Goal: Transaction & Acquisition: Purchase product/service

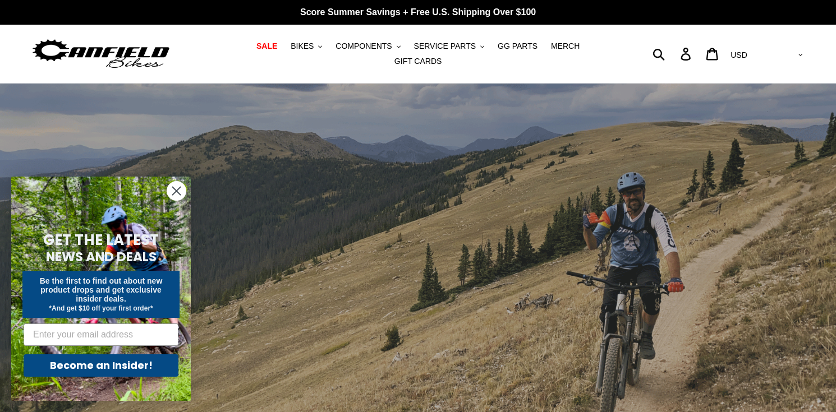
drag, startPoint x: 172, startPoint y: 190, endPoint x: 220, endPoint y: 126, distance: 80.2
click at [172, 189] on circle "Close dialog" at bounding box center [176, 191] width 19 height 19
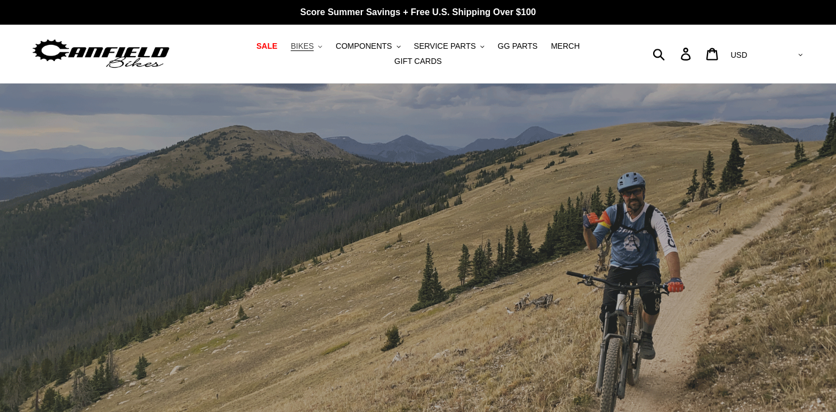
click at [318, 49] on icon ".cls-1{fill:#231f20}" at bounding box center [320, 47] width 4 height 4
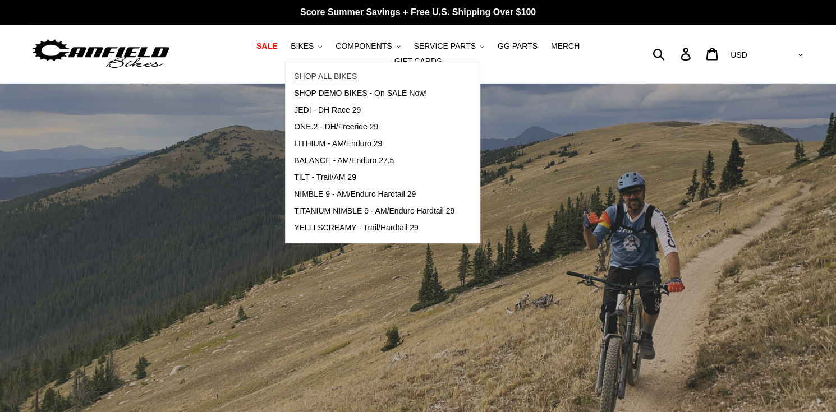
click at [297, 81] on span "SHOP ALL BIKES" at bounding box center [325, 77] width 63 height 10
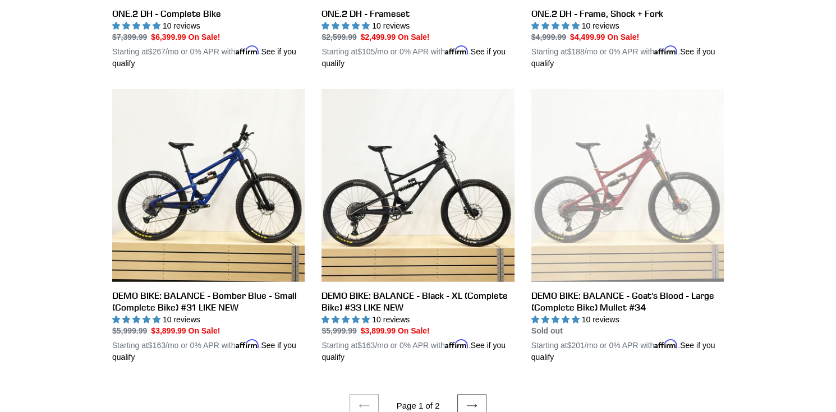
scroll to position [2244, 0]
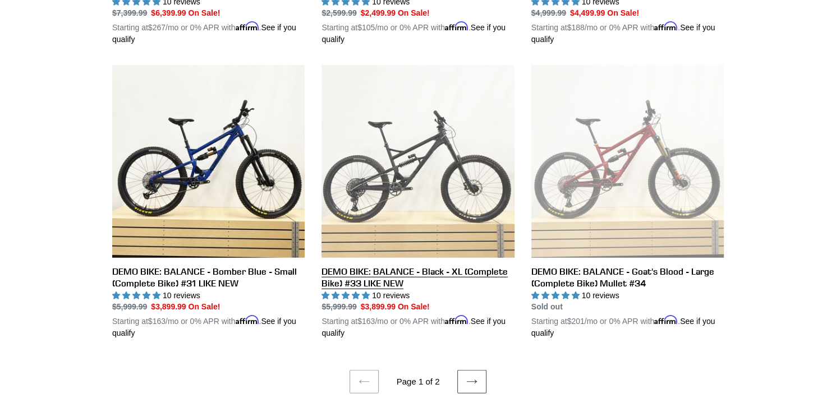
click at [406, 175] on link "DEMO BIKE: BALANCE - Black - XL (Complete Bike) #33 LIKE NEW" at bounding box center [418, 202] width 192 height 274
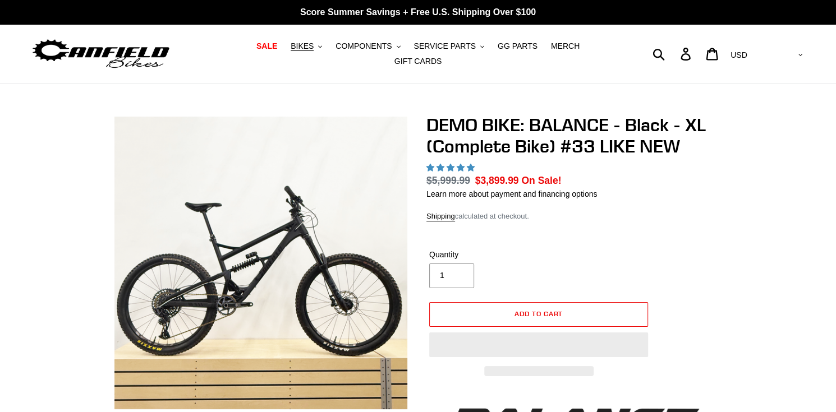
select select "highest-rating"
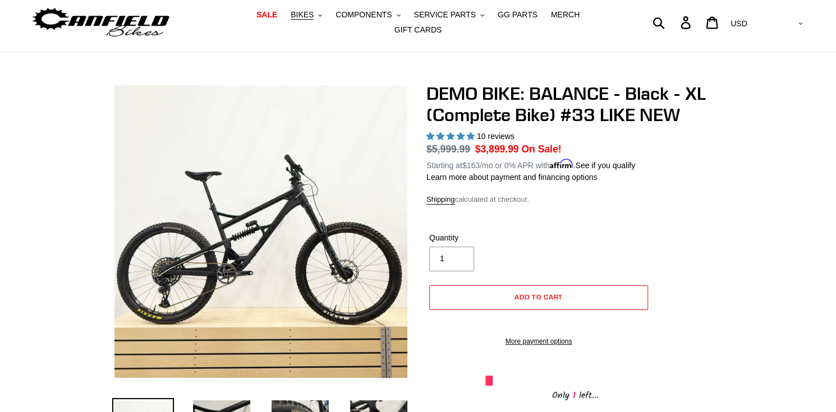
scroll to position [56, 0]
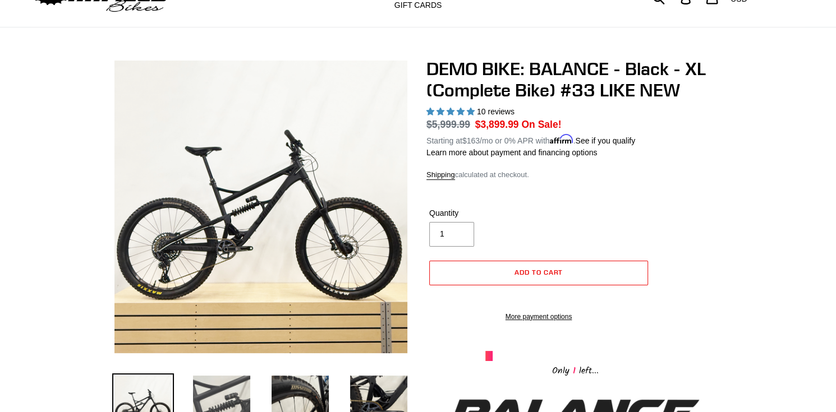
click at [223, 387] on img at bounding box center [222, 405] width 62 height 62
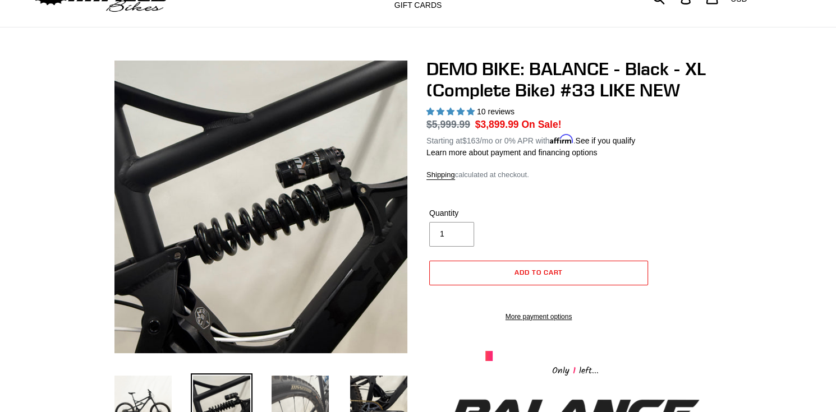
click at [293, 386] on img at bounding box center [300, 405] width 62 height 62
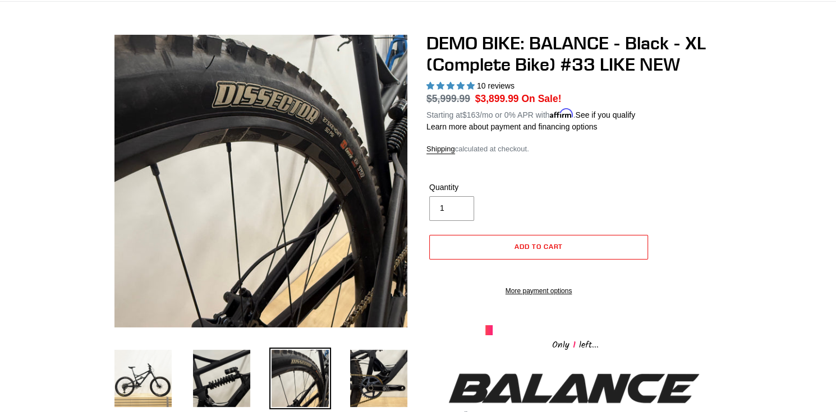
scroll to position [112, 0]
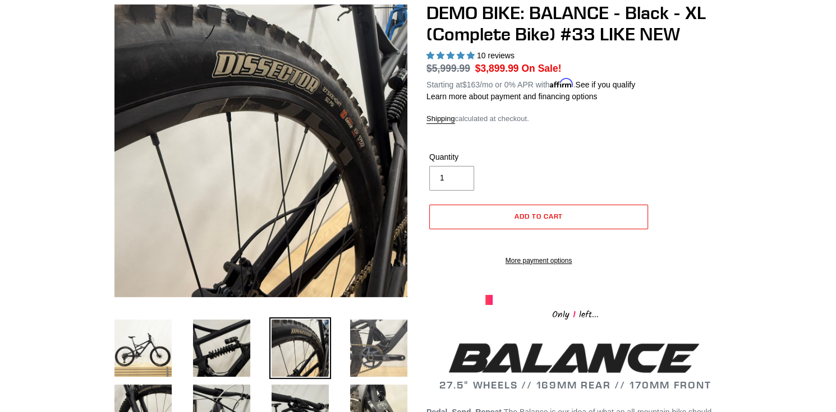
click at [360, 340] on img at bounding box center [379, 349] width 62 height 62
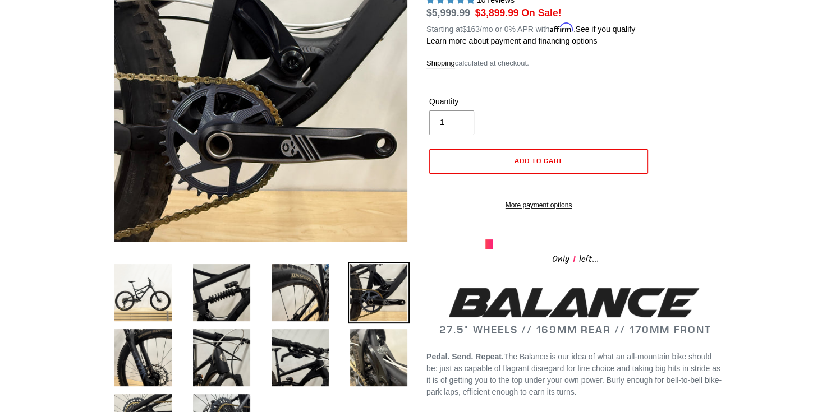
scroll to position [168, 0]
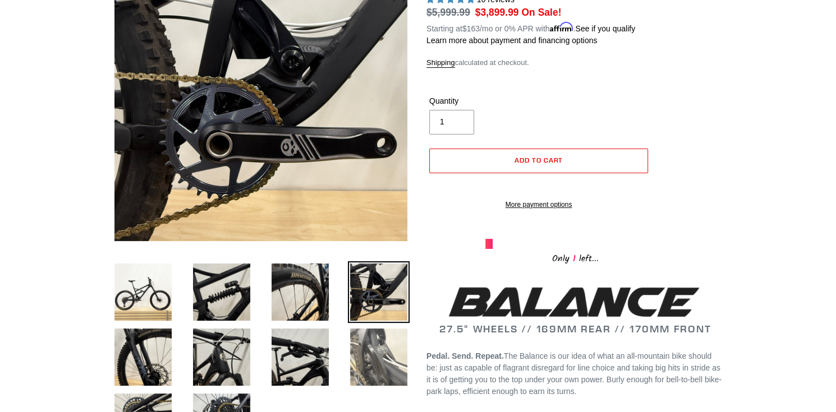
click at [364, 337] on img at bounding box center [379, 358] width 62 height 62
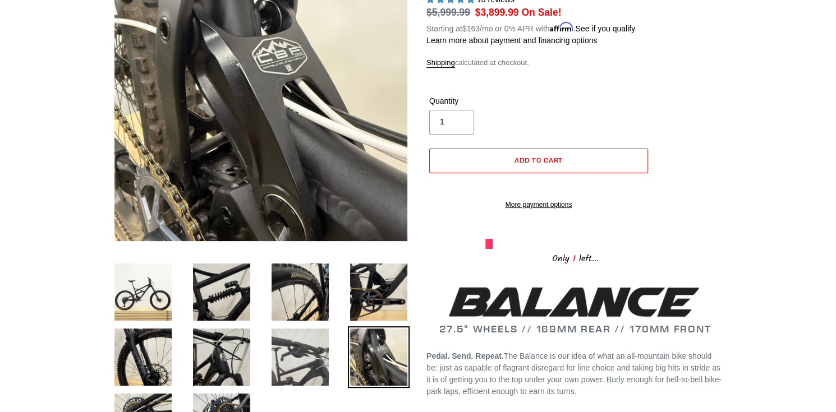
click at [304, 350] on img at bounding box center [300, 358] width 62 height 62
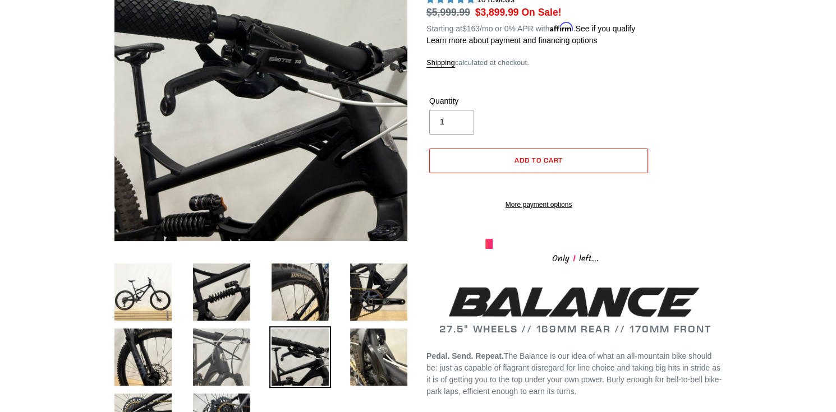
click at [225, 350] on img at bounding box center [222, 358] width 62 height 62
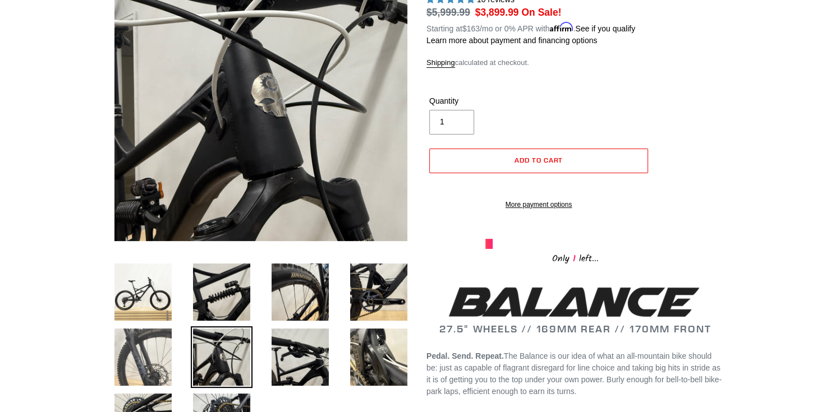
click at [150, 350] on img at bounding box center [143, 358] width 62 height 62
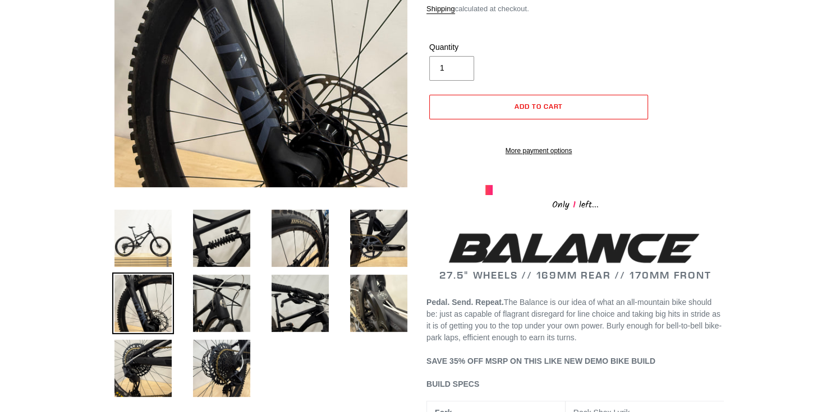
scroll to position [224, 0]
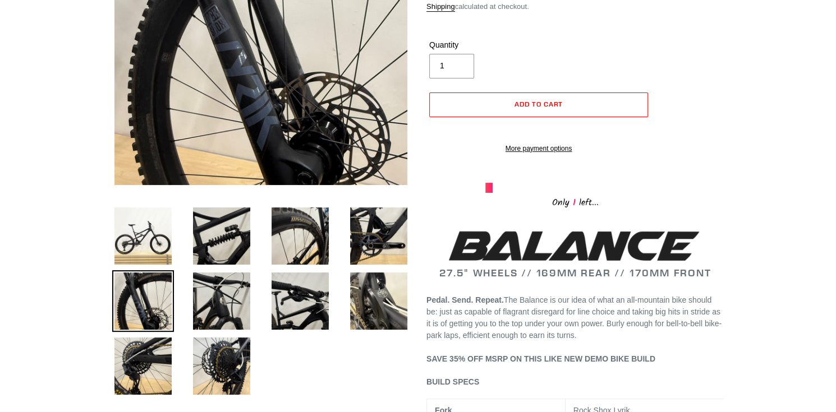
click at [150, 350] on img at bounding box center [143, 367] width 62 height 62
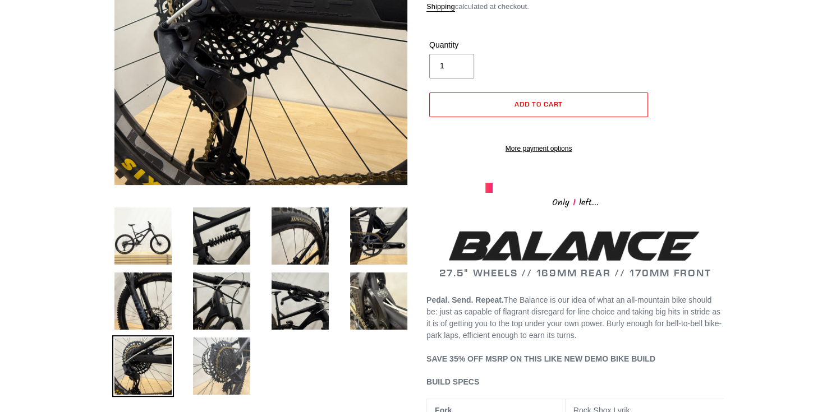
click at [217, 353] on img at bounding box center [222, 367] width 62 height 62
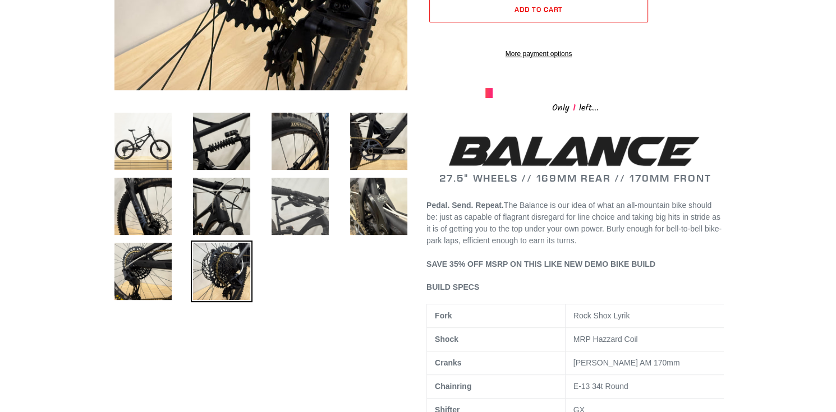
scroll to position [337, 0]
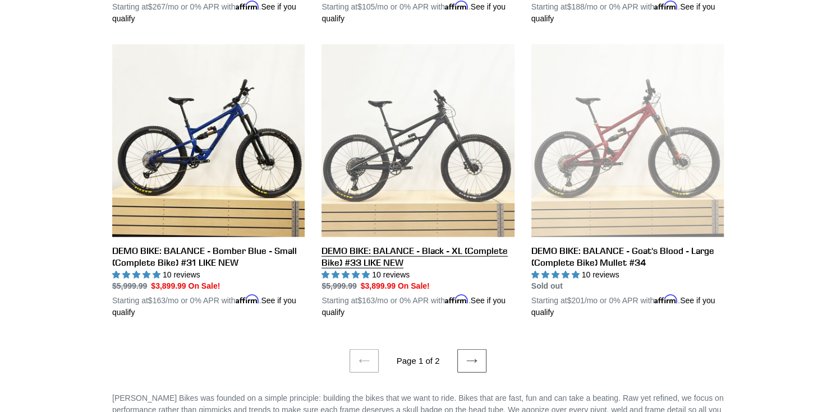
scroll to position [2287, 0]
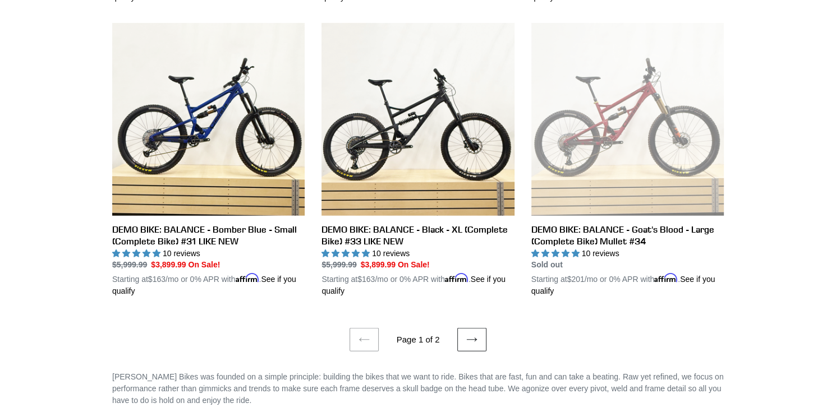
click at [481, 328] on link "Next page" at bounding box center [471, 340] width 29 height 24
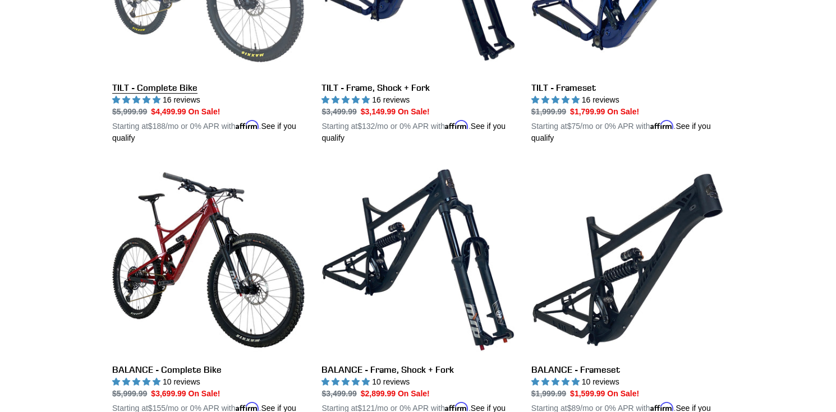
scroll to position [491, 0]
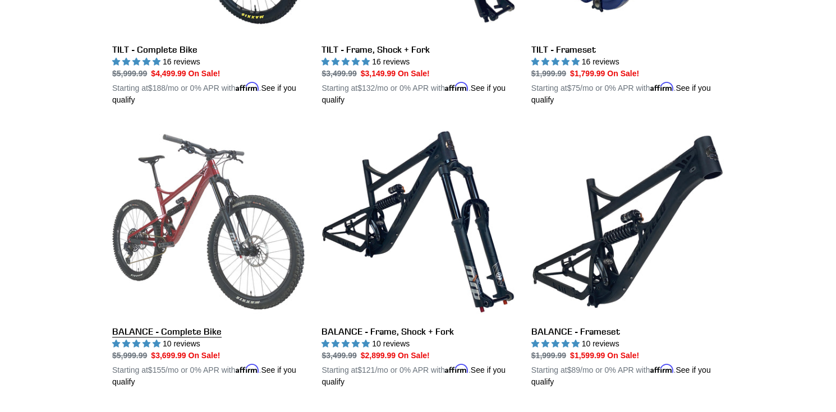
click at [182, 210] on link "BALANCE - Complete Bike" at bounding box center [208, 257] width 192 height 263
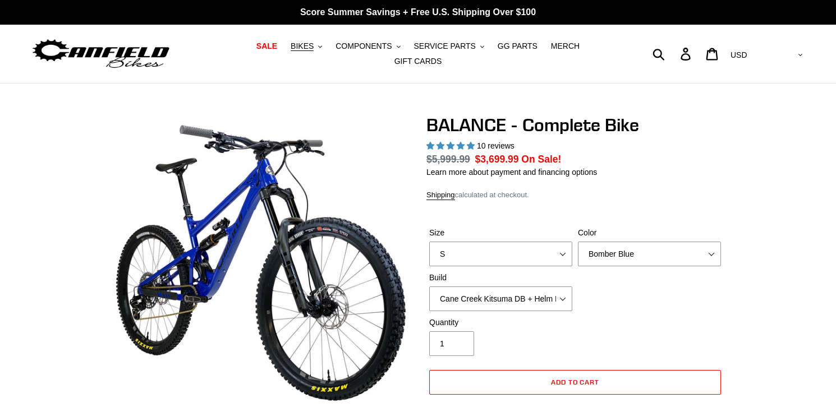
select select "highest-rating"
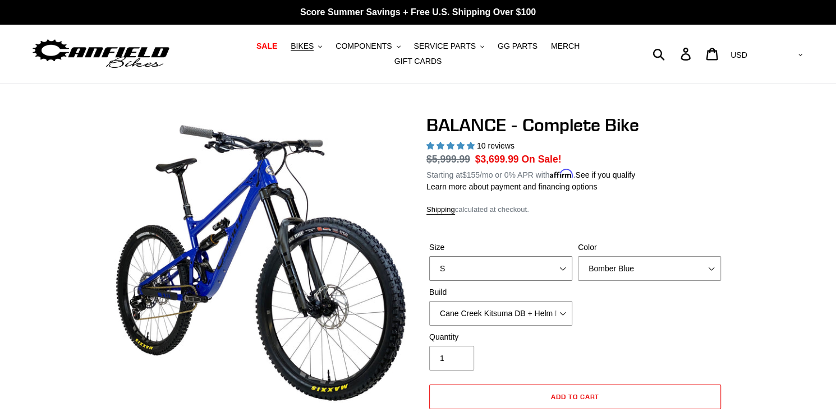
click at [565, 260] on select "S M L XL" at bounding box center [500, 268] width 143 height 25
select select "XL"
click at [429, 256] on select "S M L XL" at bounding box center [500, 268] width 143 height 25
click at [635, 264] on select "Bomber Blue Goat's Blood Stealth Black" at bounding box center [649, 268] width 143 height 25
select select "Goat's Blood"
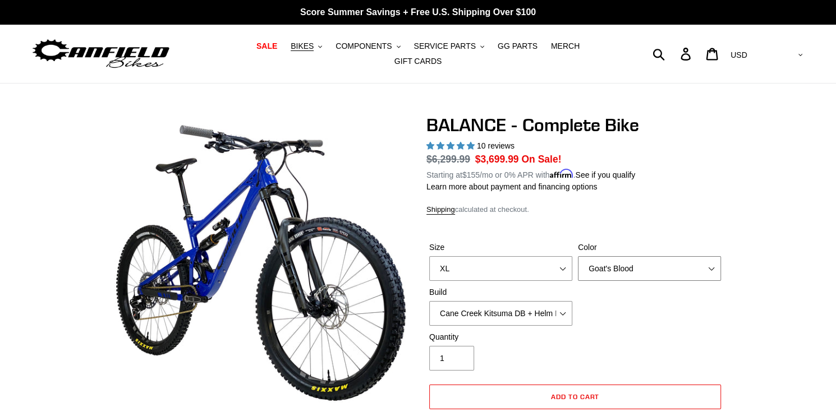
click at [578, 256] on select "Bomber Blue Goat's Blood Stealth Black" at bounding box center [649, 268] width 143 height 25
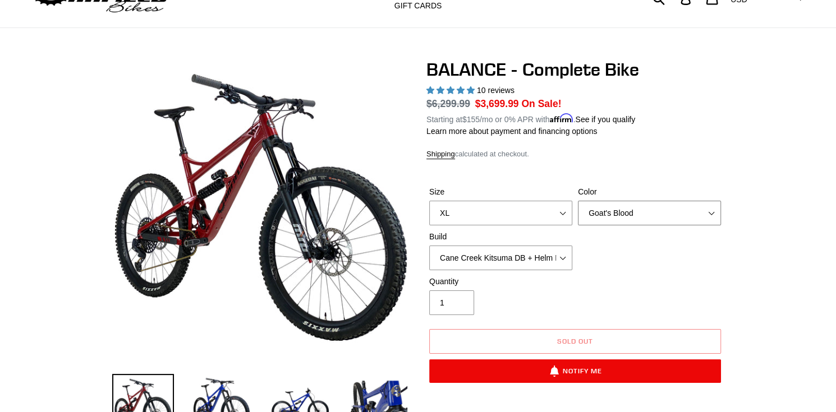
scroll to position [56, 0]
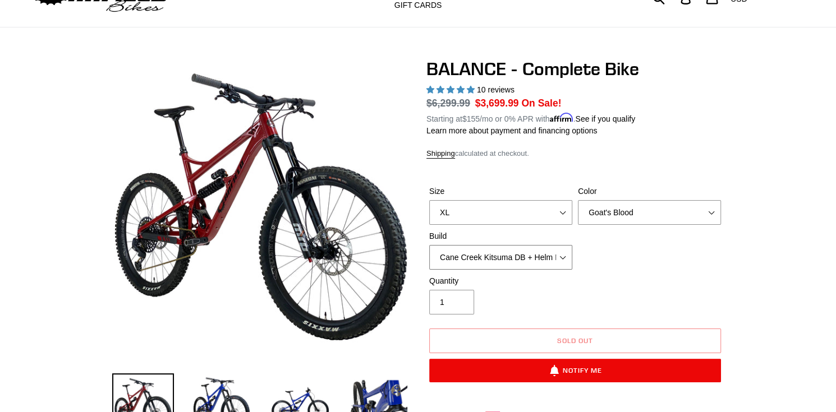
click at [562, 252] on select "Cane Creek Kitsuma DB + Helm MKII + SRAM GX Cane Creek Kitsuma DB + Helm MKII +…" at bounding box center [500, 257] width 143 height 25
select select "RockShox Vivid ULT + Zeb ULT + SRAM GX"
click at [429, 245] on select "Cane Creek Kitsuma DB + Helm MKII + SRAM GX Cane Creek Kitsuma DB + Helm MKII +…" at bounding box center [500, 257] width 143 height 25
click at [565, 249] on select "Cane Creek Kitsuma DB + Helm MKII + SRAM GX Cane Creek Kitsuma DB + Helm MKII +…" at bounding box center [500, 257] width 143 height 25
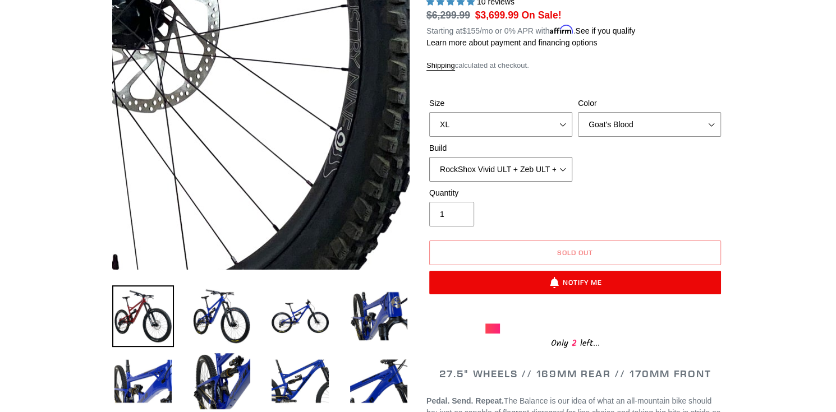
scroll to position [168, 0]
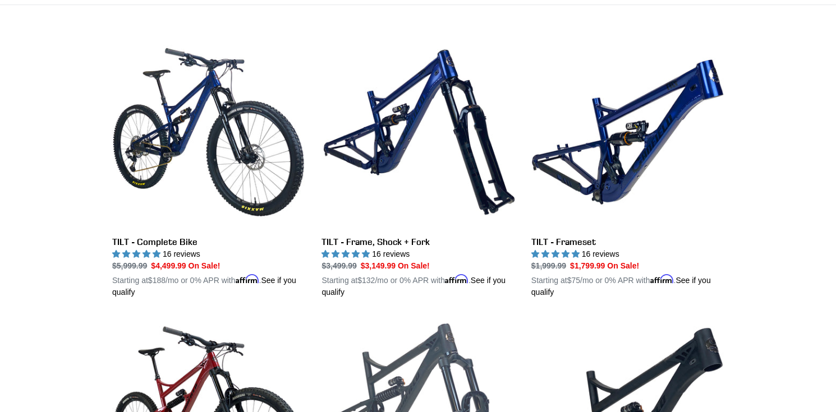
scroll to position [267, 0]
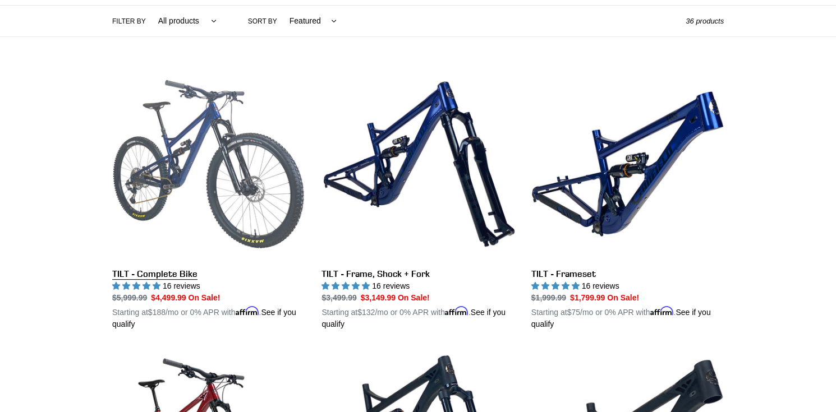
click at [178, 157] on link "TILT - Complete Bike" at bounding box center [208, 199] width 192 height 263
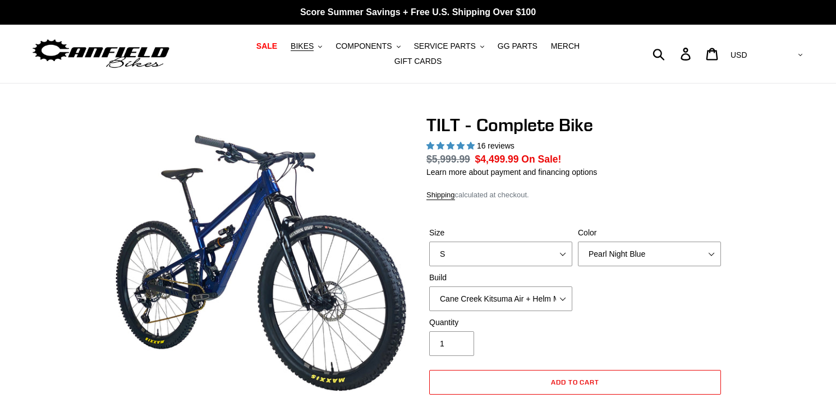
select select "highest-rating"
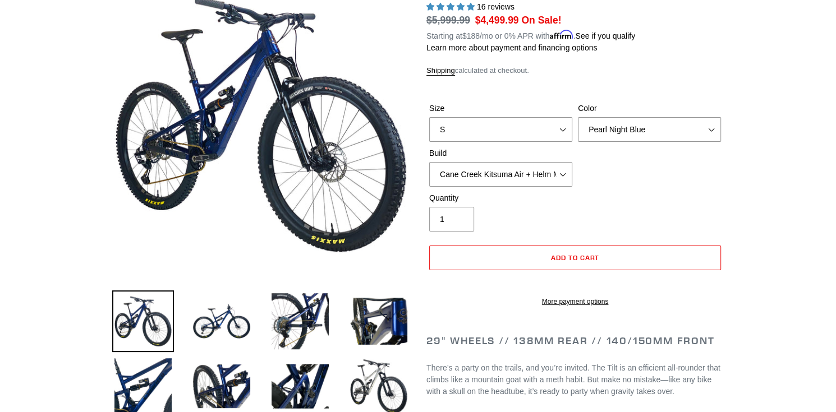
scroll to position [112, 0]
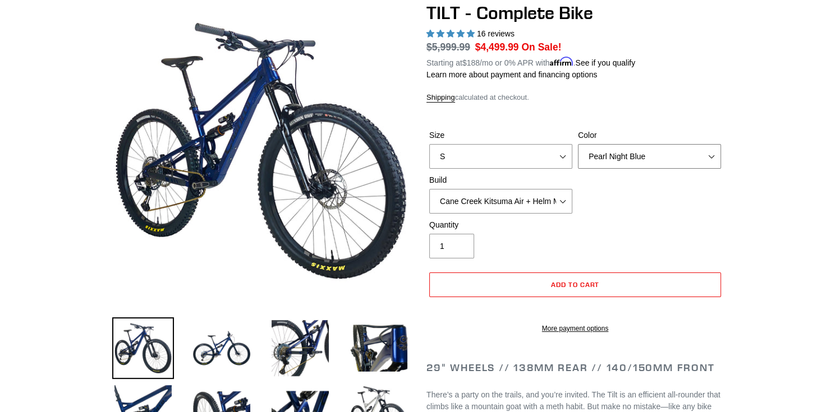
click at [699, 148] on select "Pearl Night Blue Stealth Silver Raw" at bounding box center [649, 156] width 143 height 25
click at [578, 144] on select "Pearl Night Blue Stealth Silver Raw" at bounding box center [649, 156] width 143 height 25
click at [636, 148] on select "Pearl Night Blue Stealth Silver Raw" at bounding box center [649, 156] width 143 height 25
click at [578, 144] on select "Pearl Night Blue Stealth Silver Raw" at bounding box center [649, 156] width 143 height 25
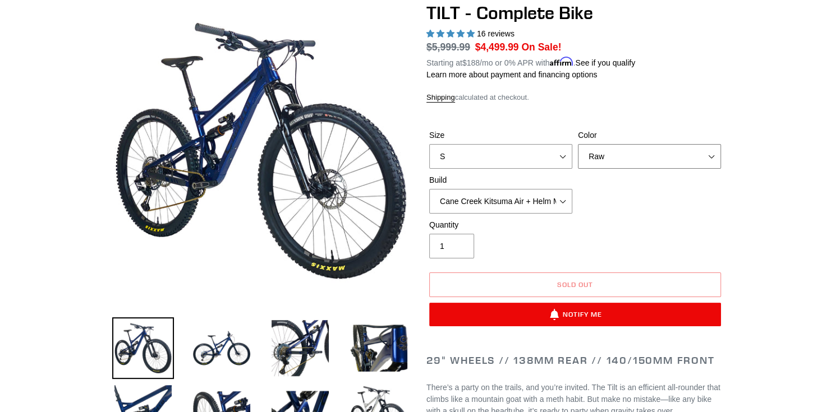
click at [614, 157] on select "Pearl Night Blue Stealth Silver Raw" at bounding box center [649, 156] width 143 height 25
select select "Stealth Silver"
click at [578, 144] on select "Pearl Night Blue Stealth Silver Raw" at bounding box center [649, 156] width 143 height 25
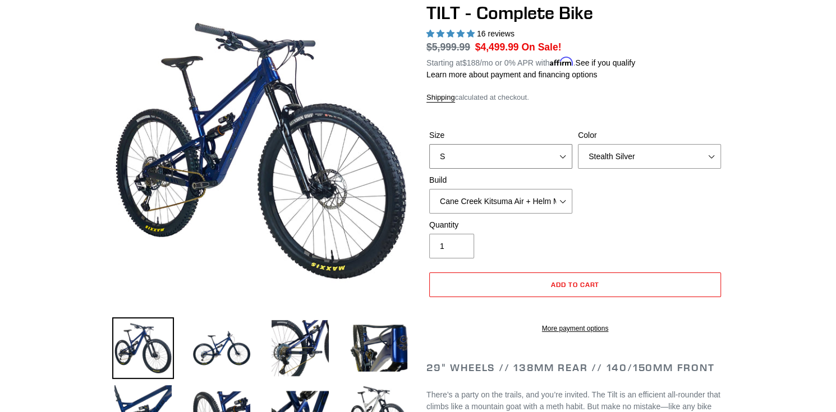
click at [563, 148] on select "S M L" at bounding box center [500, 156] width 143 height 25
select select "L"
click at [429, 144] on select "S M L" at bounding box center [500, 156] width 143 height 25
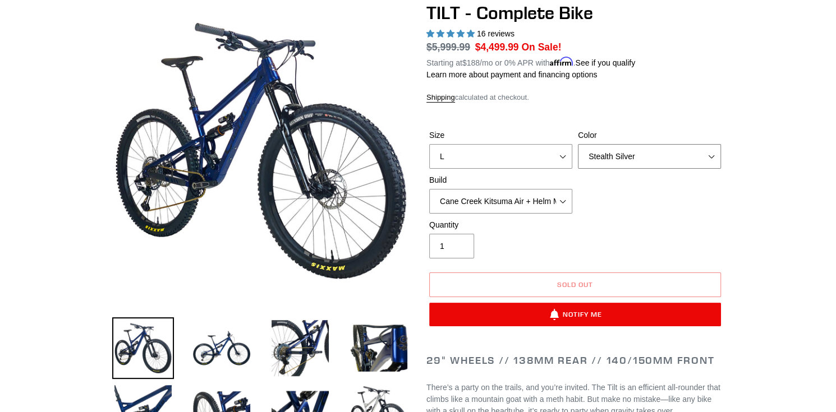
click at [631, 148] on select "Pearl Night Blue Stealth Silver Raw" at bounding box center [649, 156] width 143 height 25
select select "Pearl Night Blue"
click at [578, 144] on select "Pearl Night Blue Stealth Silver Raw" at bounding box center [649, 156] width 143 height 25
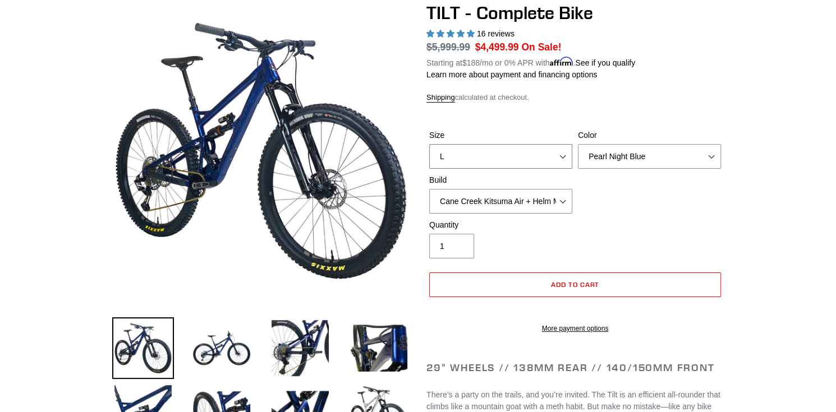
click at [567, 148] on select "S M L" at bounding box center [500, 156] width 143 height 25
